Goal: Information Seeking & Learning: Learn about a topic

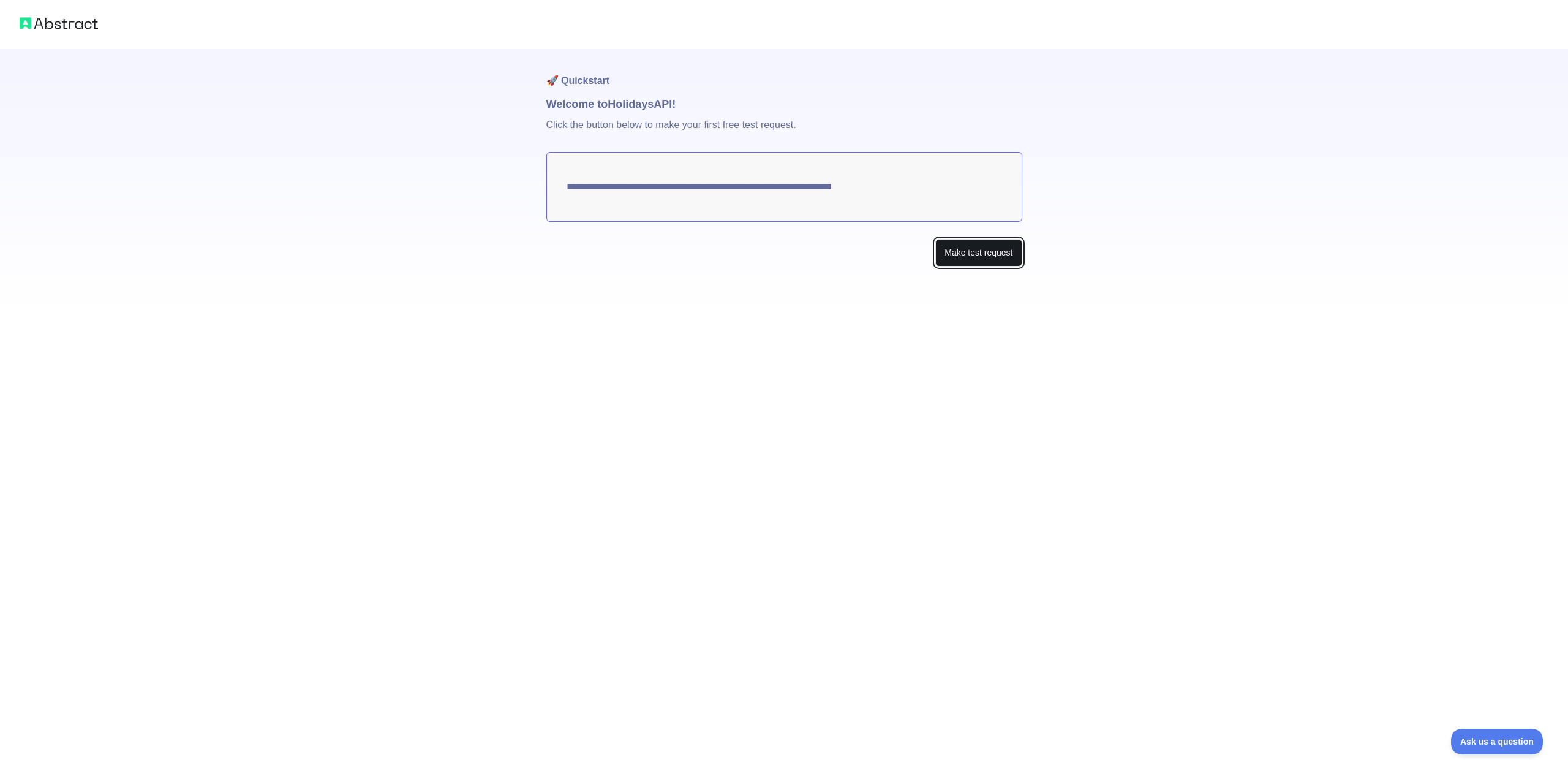
click at [949, 249] on button "Make test request" at bounding box center [979, 252] width 86 height 27
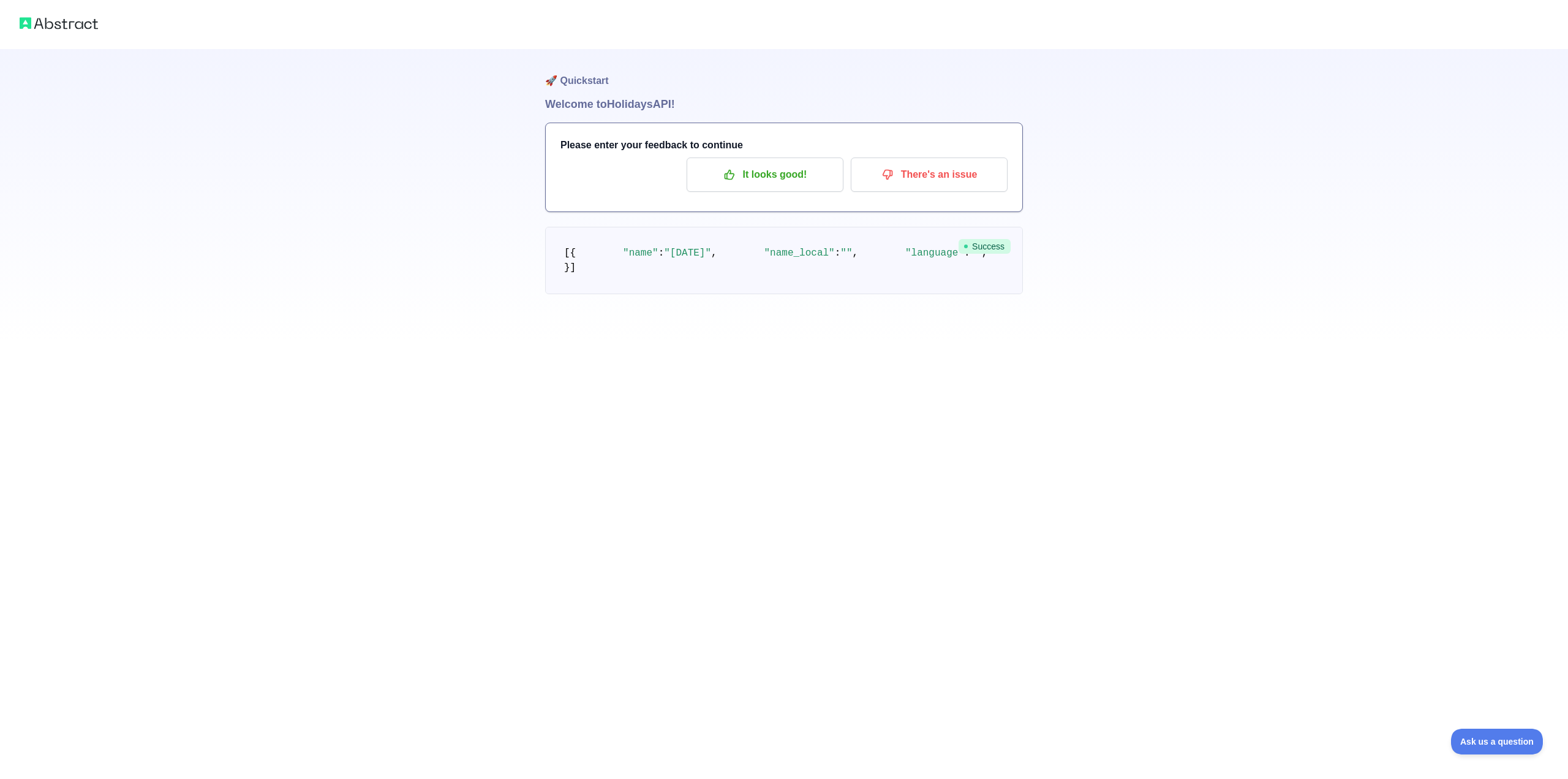
click at [968, 248] on circle at bounding box center [966, 246] width 4 height 4
click at [782, 171] on p "It looks good!" at bounding box center [765, 174] width 139 height 20
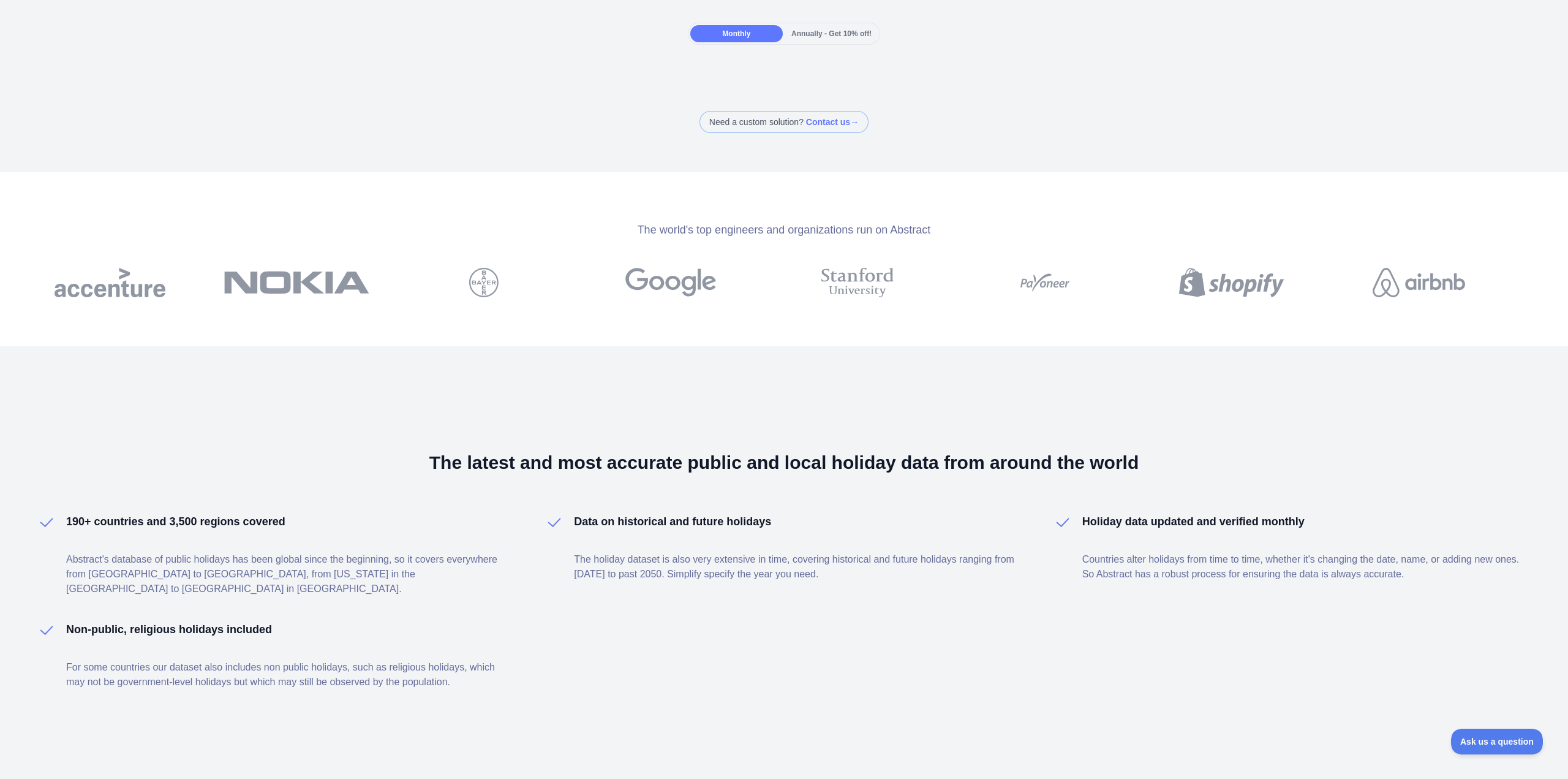
scroll to position [112, 0]
click at [170, 619] on h4 "Non-public, religious holidays included" at bounding box center [169, 627] width 206 height 17
click at [1170, 520] on h4 "Holiday data updated and verified monthly" at bounding box center [1194, 520] width 223 height 17
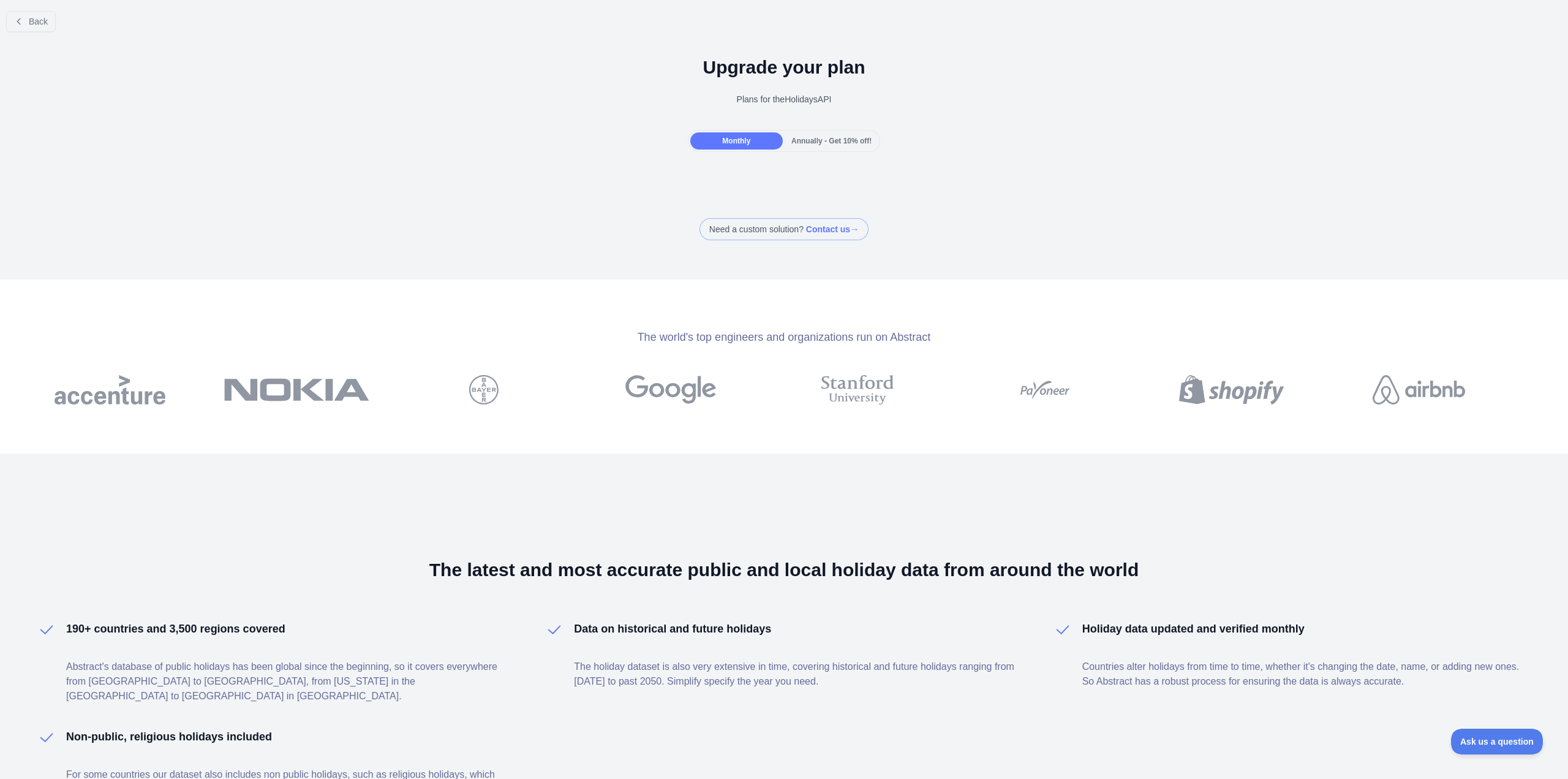
scroll to position [0, 0]
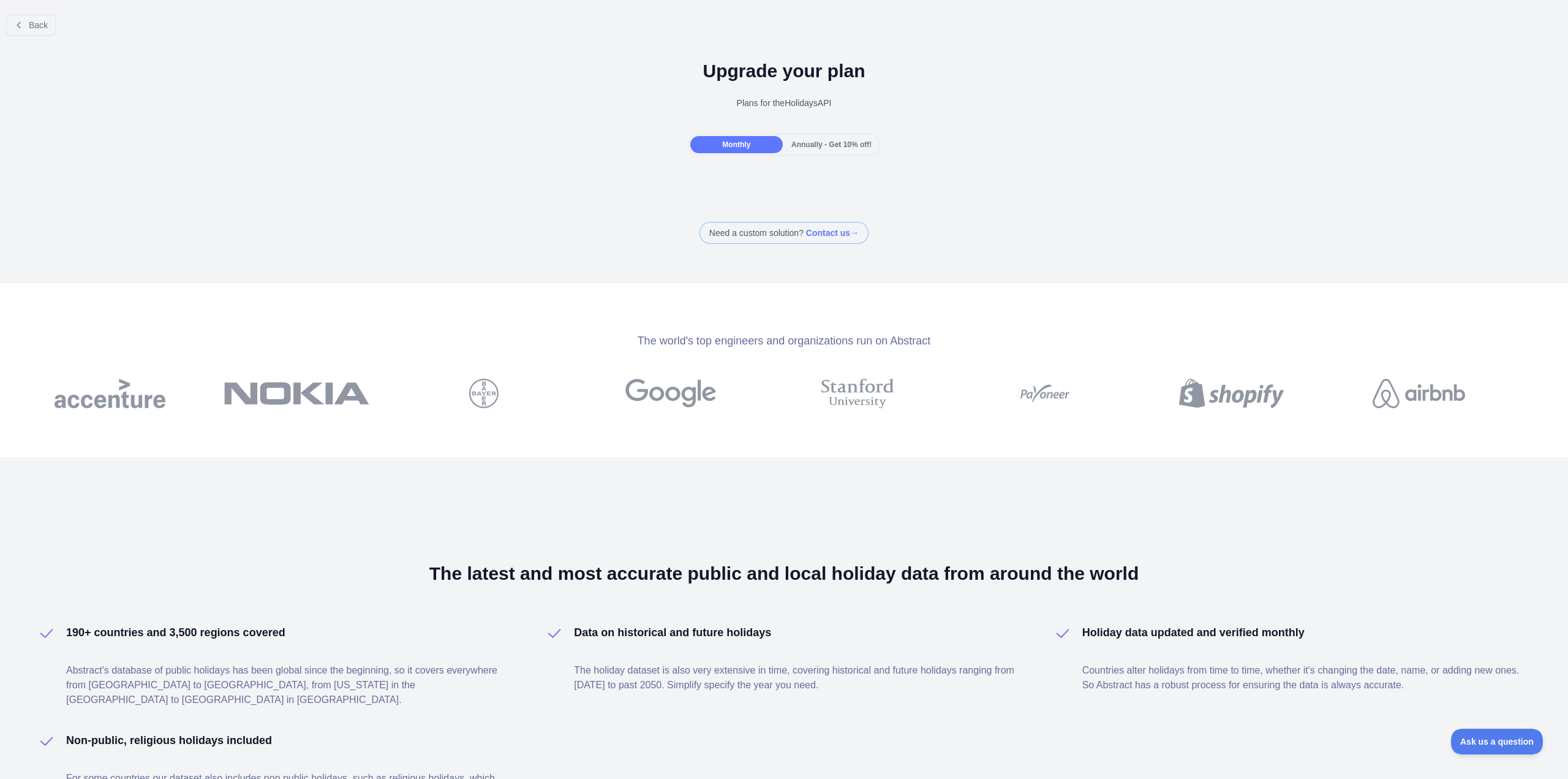
click at [834, 146] on span "Annually - Get 10% off!" at bounding box center [832, 144] width 80 height 8
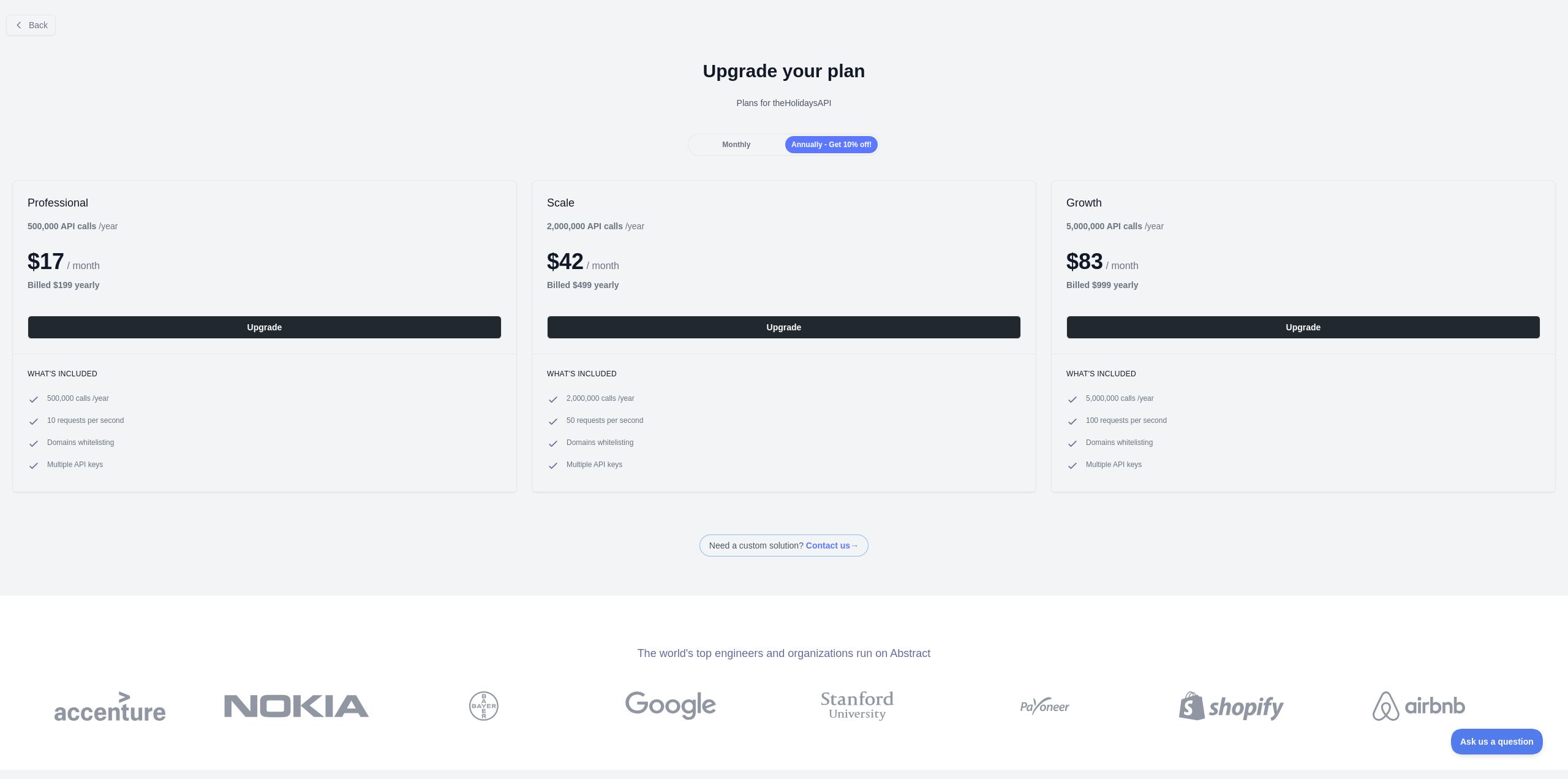
click at [731, 143] on span "Monthly" at bounding box center [736, 144] width 28 height 8
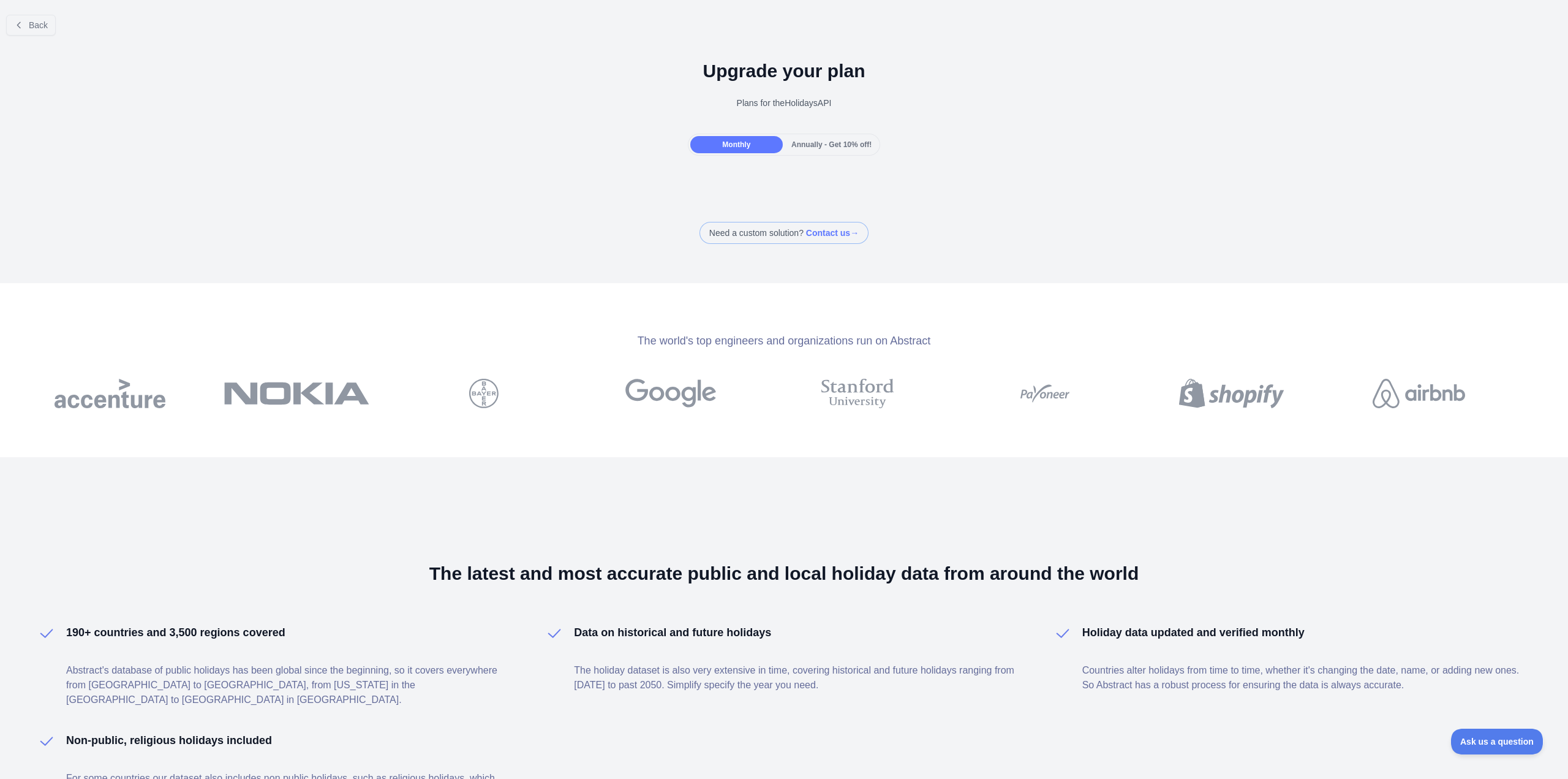
click at [823, 149] on span "Annually - Get 10% off!" at bounding box center [832, 144] width 80 height 8
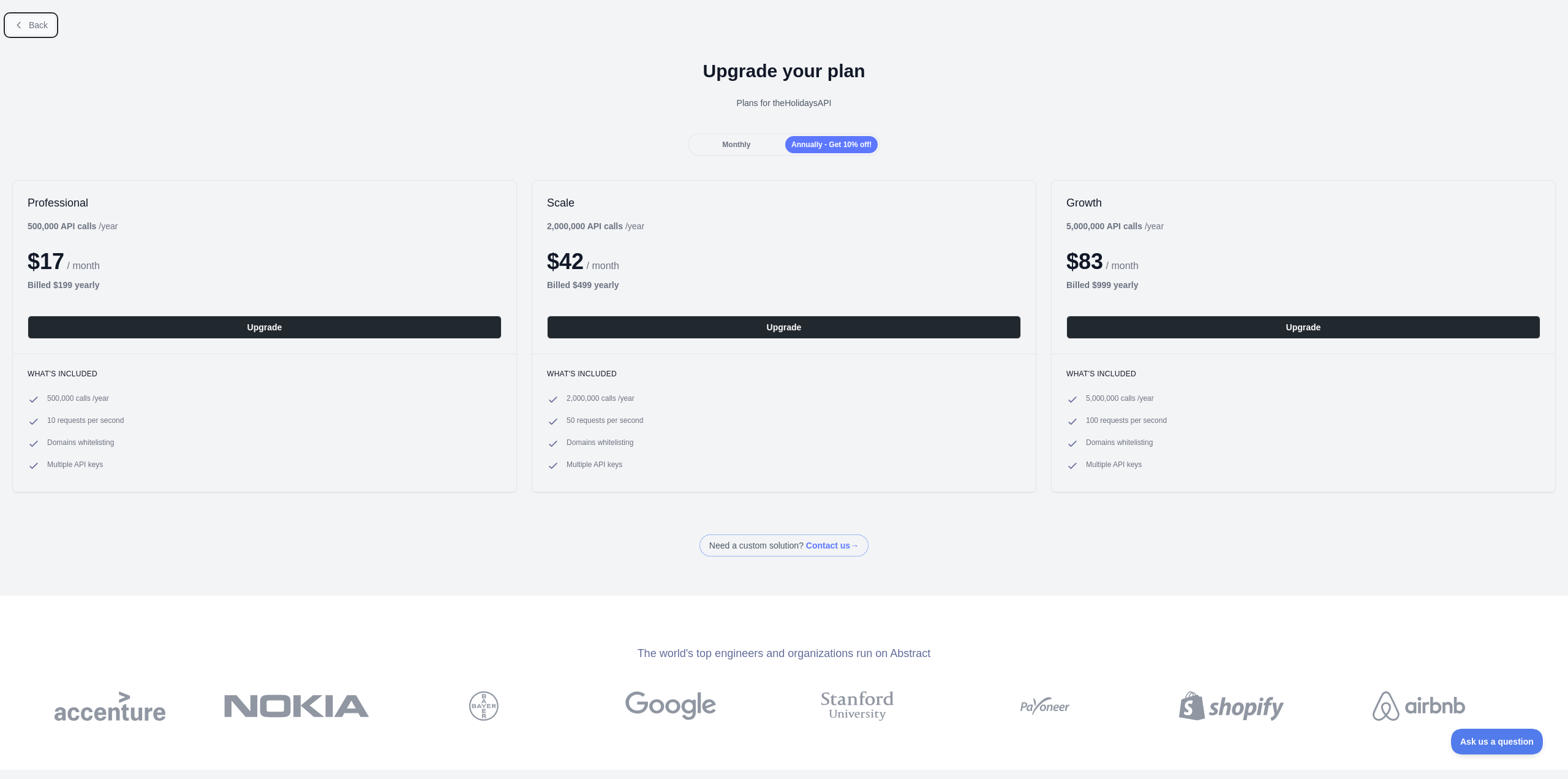
click at [37, 23] on span "Back" at bounding box center [38, 25] width 19 height 10
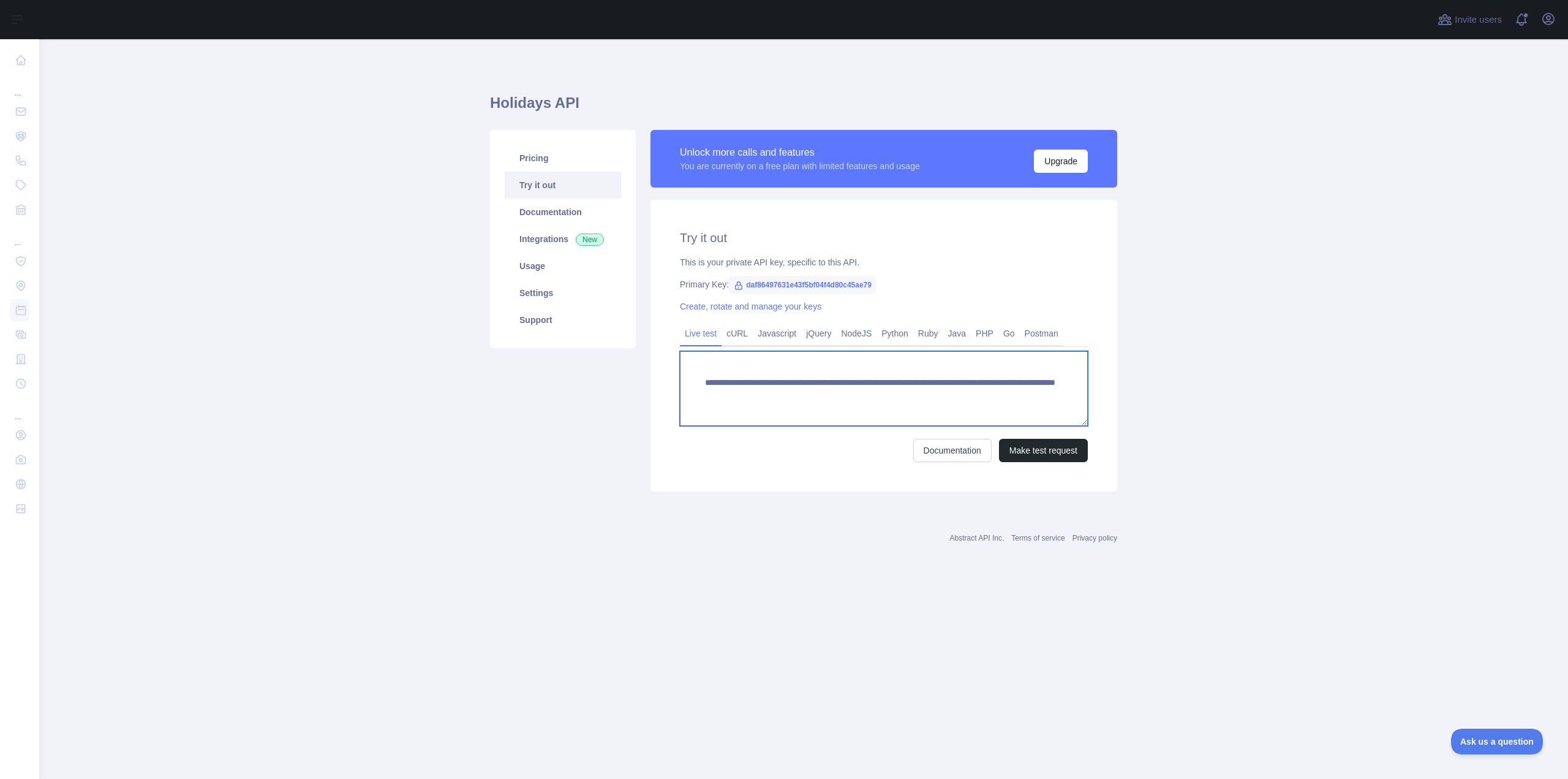
drag, startPoint x: 1070, startPoint y: 393, endPoint x: 657, endPoint y: 373, distance: 413.5
click at [657, 373] on div "**********" at bounding box center [884, 346] width 467 height 292
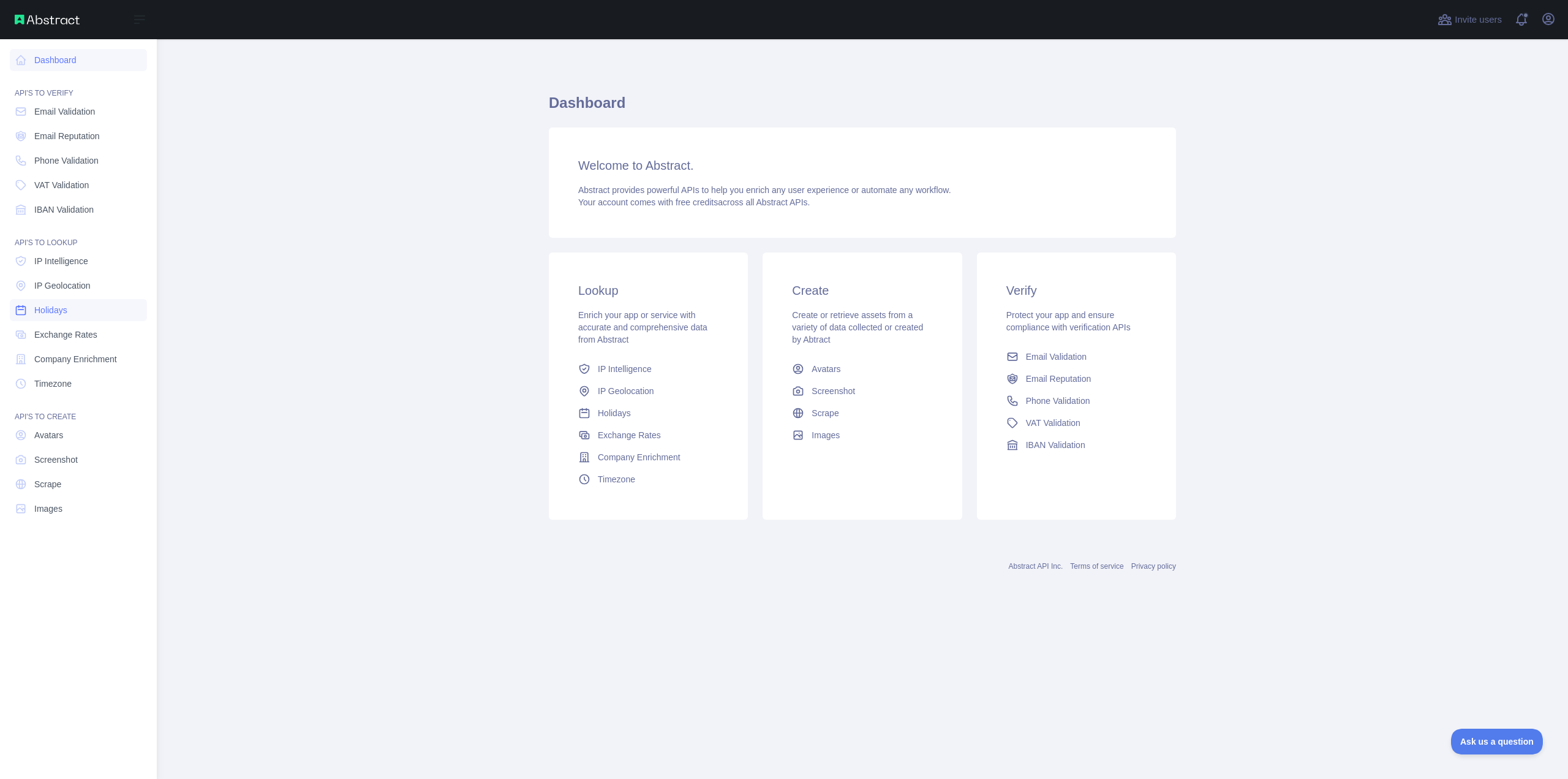
click at [97, 303] on link "Holidays" at bounding box center [78, 310] width 137 height 22
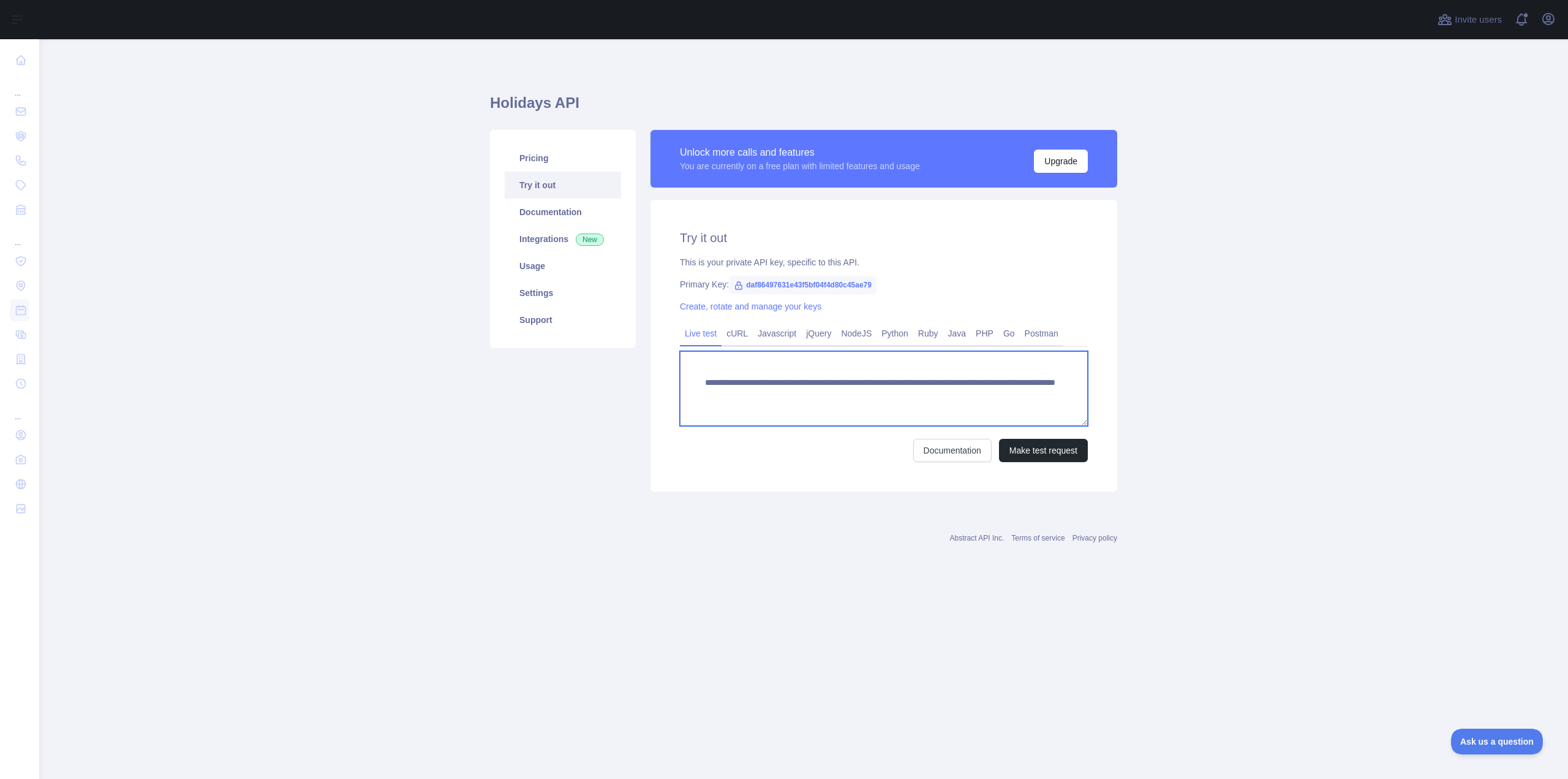
drag, startPoint x: 1064, startPoint y: 396, endPoint x: 701, endPoint y: 380, distance: 363.4
click at [701, 380] on textarea "**********" at bounding box center [884, 388] width 408 height 75
